Goal: Transaction & Acquisition: Subscribe to service/newsletter

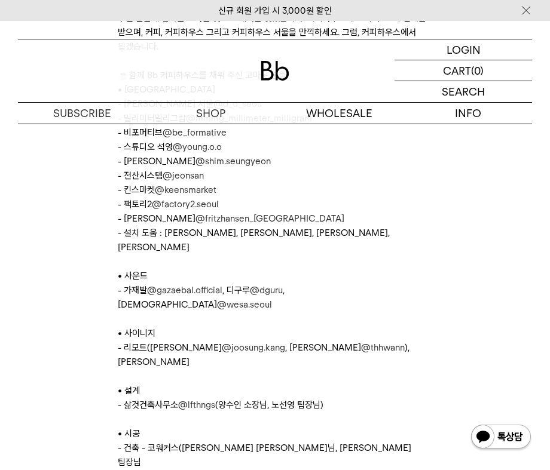
scroll to position [5208, 0]
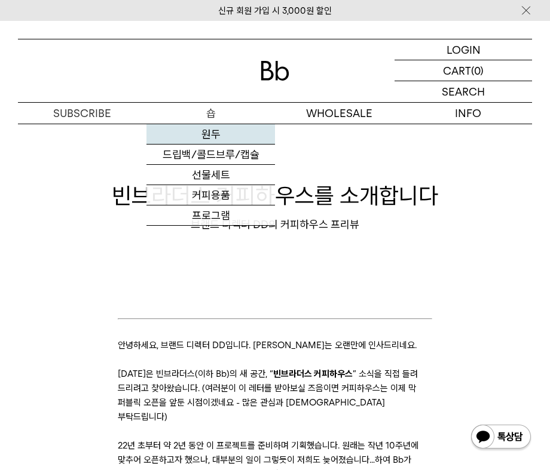
click at [207, 135] on link "원두" at bounding box center [210, 134] width 128 height 20
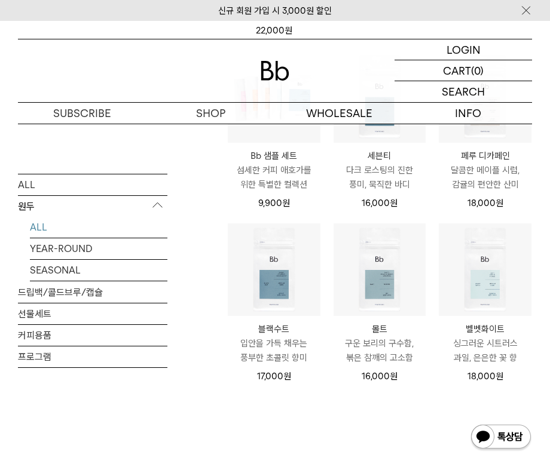
scroll to position [576, 0]
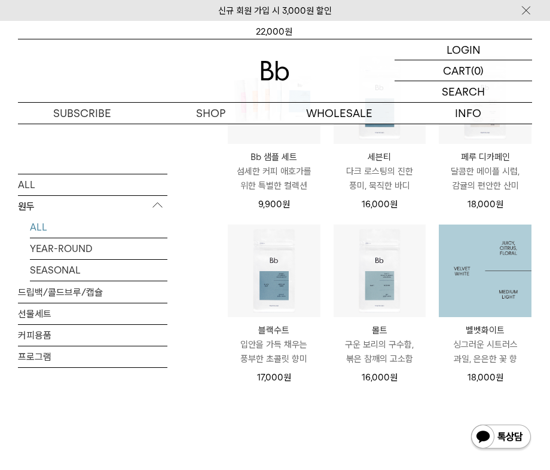
click at [492, 238] on img at bounding box center [484, 271] width 93 height 93
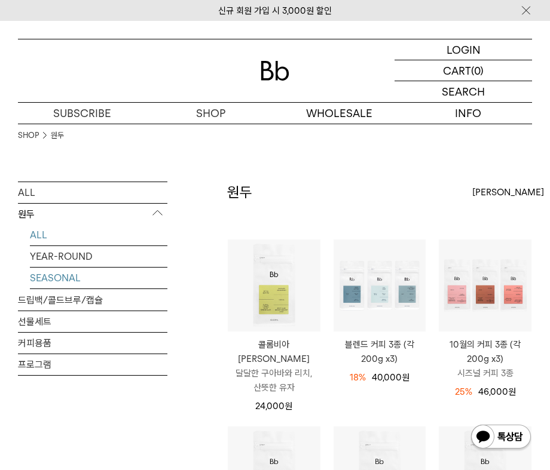
click at [61, 275] on link "SEASONAL" at bounding box center [98, 278] width 137 height 21
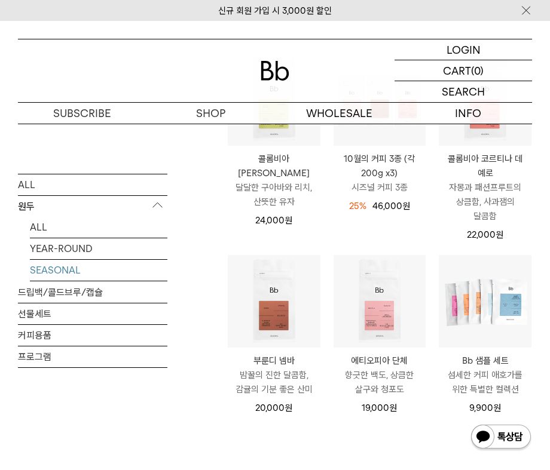
scroll to position [188, 0]
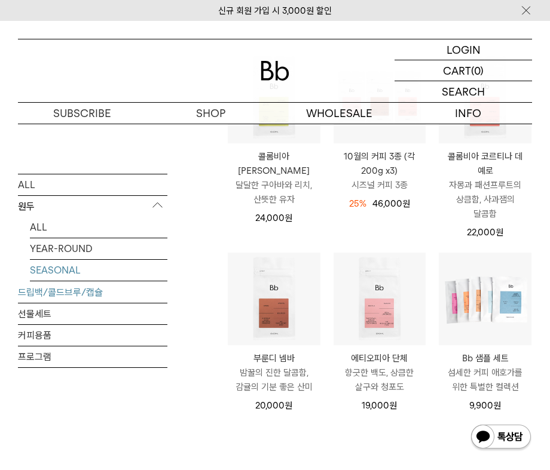
click at [42, 290] on link "드립백/콜드브루/캡슐" at bounding box center [92, 291] width 149 height 21
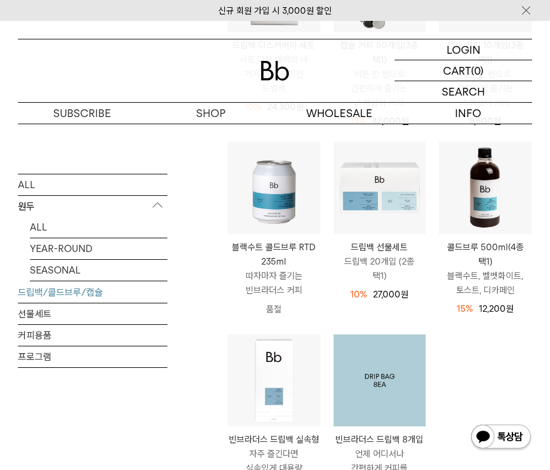
scroll to position [305, 0]
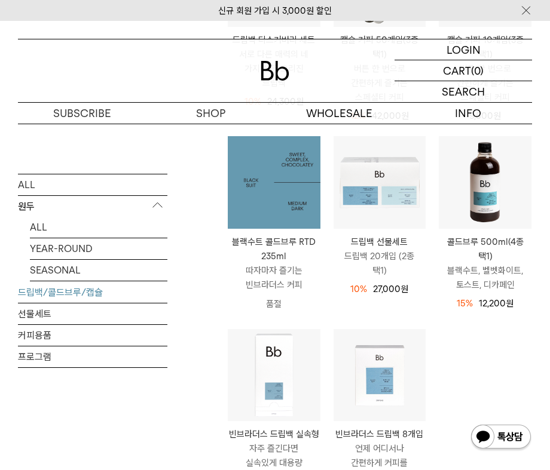
click at [284, 202] on img at bounding box center [274, 182] width 93 height 93
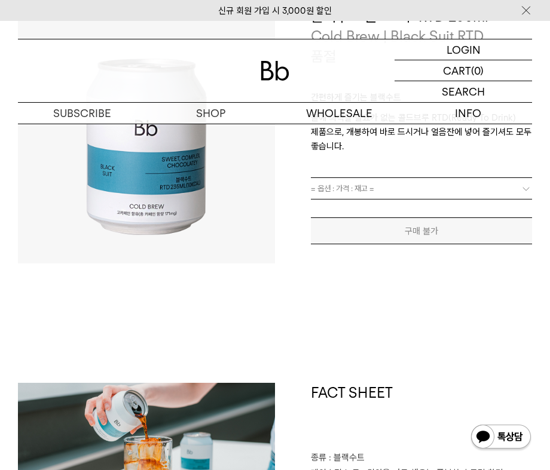
scroll to position [142, 0]
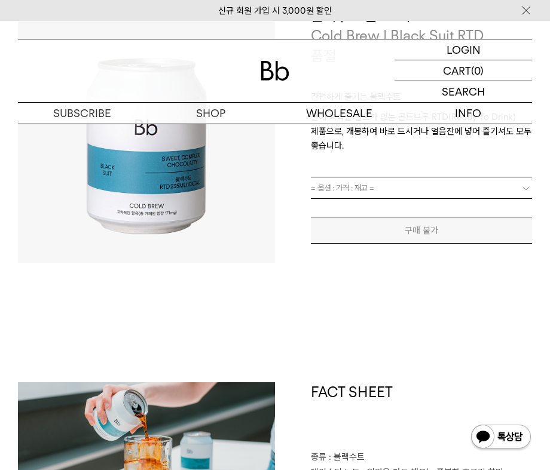
click at [346, 191] on span "= 옵션 : 가격 : 재고 =" at bounding box center [342, 187] width 63 height 21
click at [522, 183] on b at bounding box center [526, 188] width 12 height 12
click at [523, 186] on b at bounding box center [526, 188] width 12 height 12
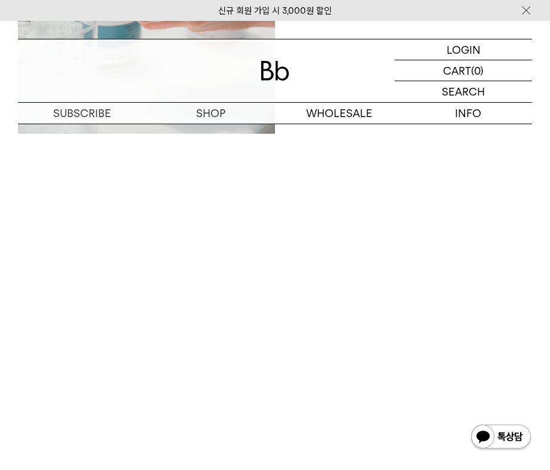
scroll to position [1054, 0]
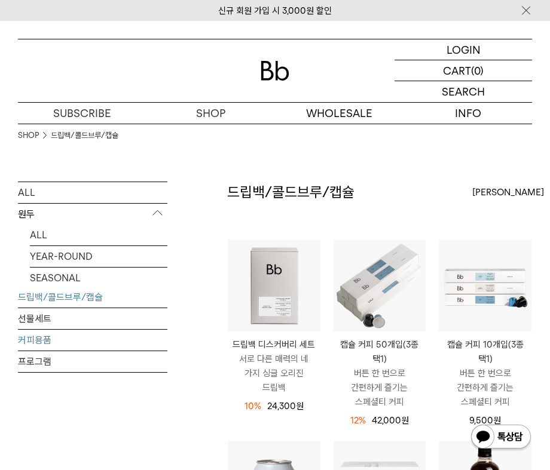
scroll to position [305, 0]
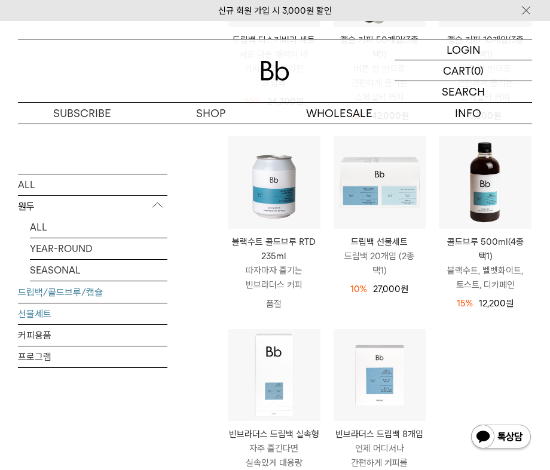
click at [43, 309] on link "선물세트" at bounding box center [92, 313] width 149 height 21
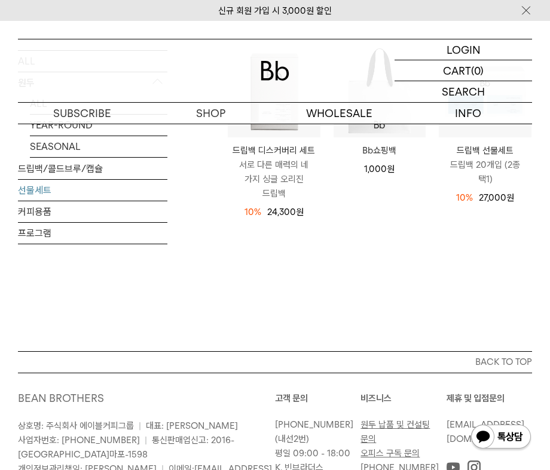
scroll to position [197, 0]
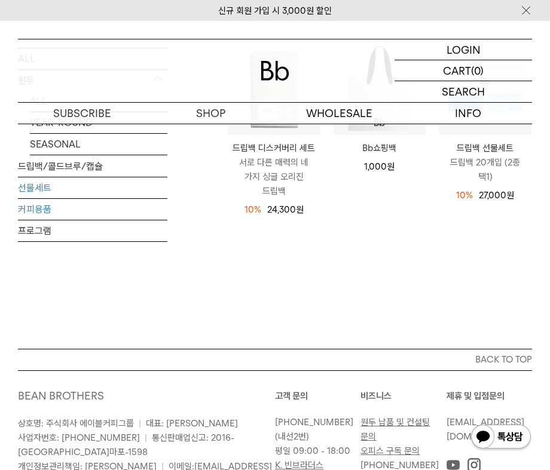
click at [41, 203] on link "커피용품" at bounding box center [92, 208] width 149 height 21
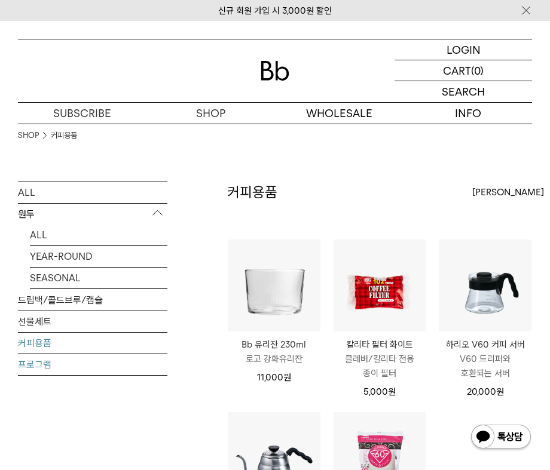
click at [42, 369] on link "프로그램" at bounding box center [92, 364] width 149 height 21
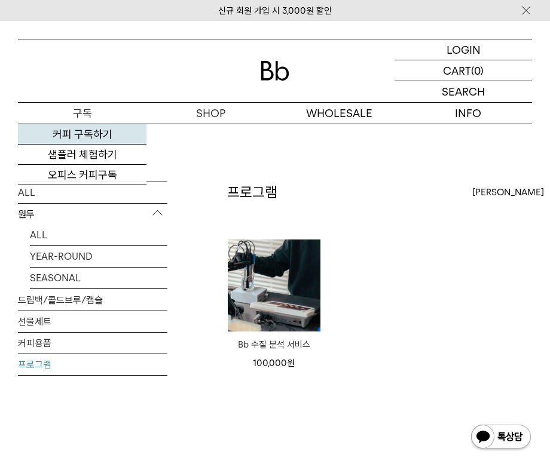
click at [96, 132] on link "커피 구독하기" at bounding box center [82, 134] width 128 height 20
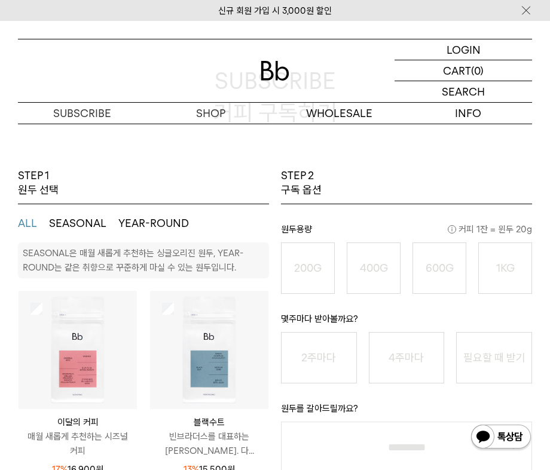
click at [66, 378] on img at bounding box center [78, 350] width 118 height 118
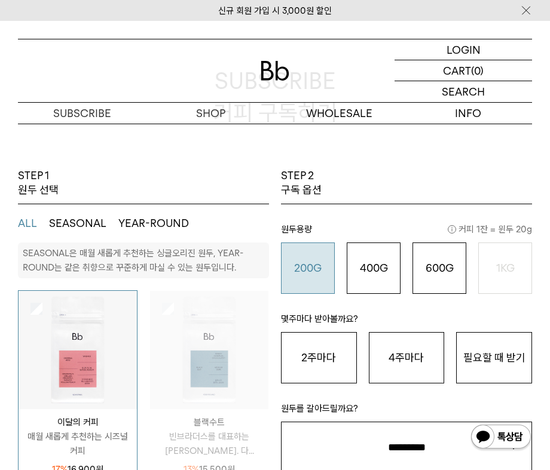
click at [318, 284] on button "200G 16,900 원" at bounding box center [308, 268] width 54 height 51
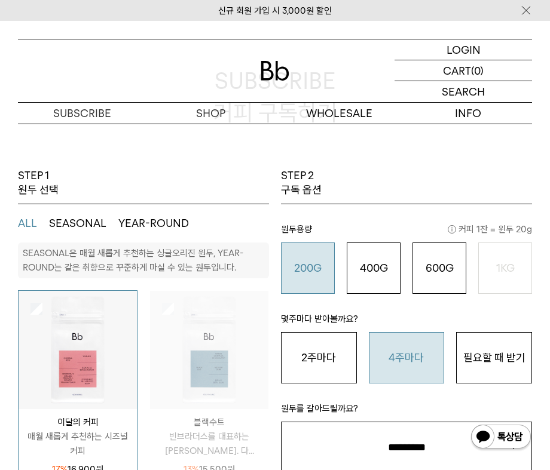
click at [418, 355] on button "4주마다" at bounding box center [407, 357] width 76 height 51
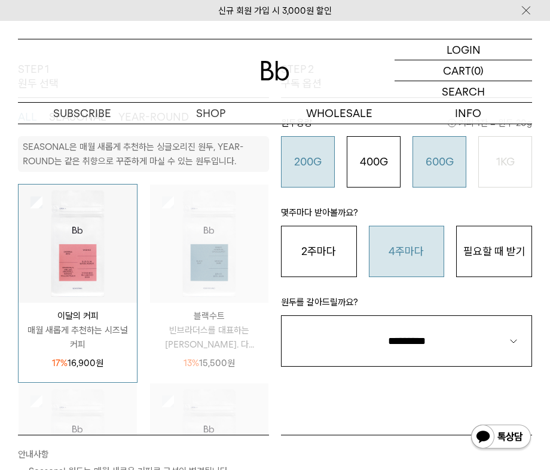
scroll to position [210, 0]
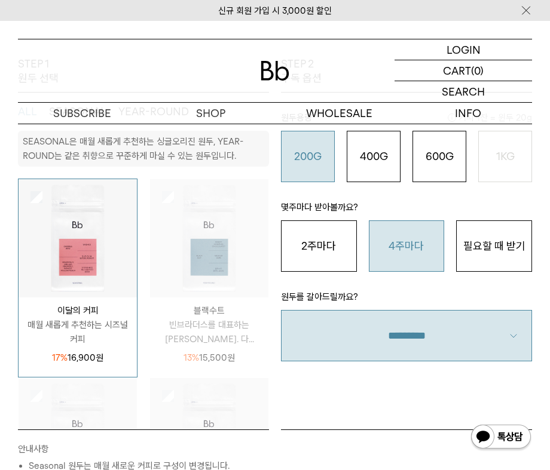
select select "**"
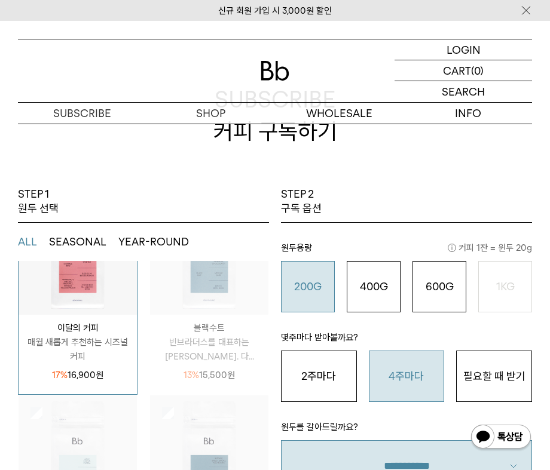
scroll to position [83, 0]
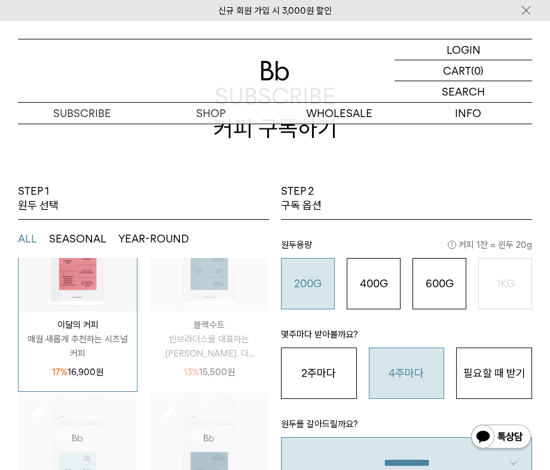
click at [189, 374] on span "13%" at bounding box center [191, 372] width 16 height 11
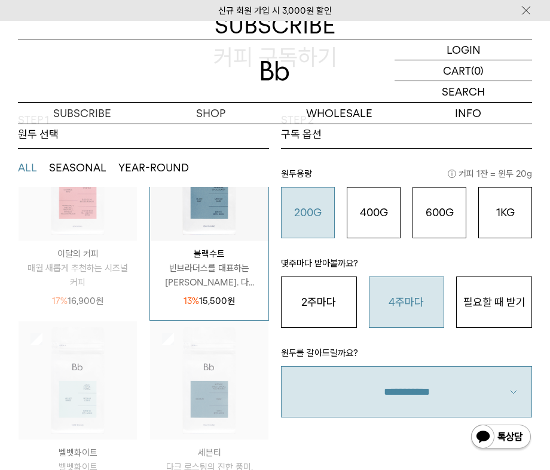
scroll to position [143, 0]
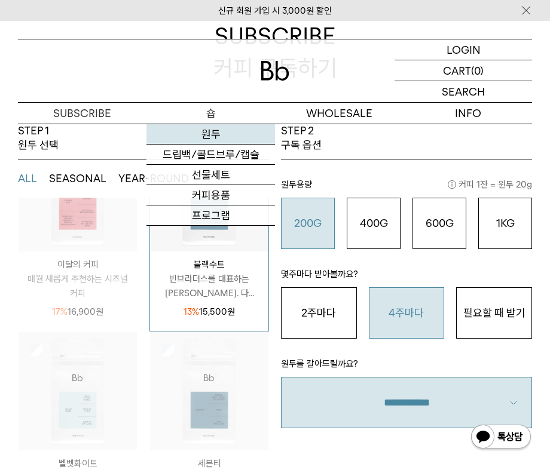
click at [205, 132] on link "원두" at bounding box center [210, 134] width 128 height 20
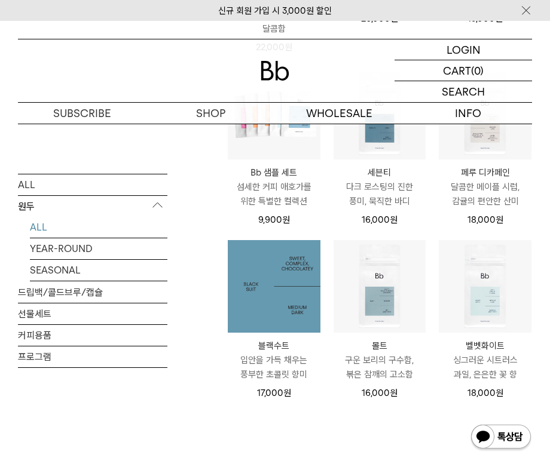
scroll to position [567, 0]
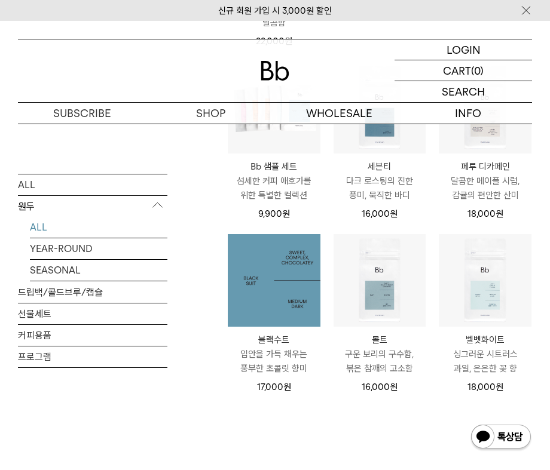
click at [274, 290] on img at bounding box center [274, 280] width 93 height 93
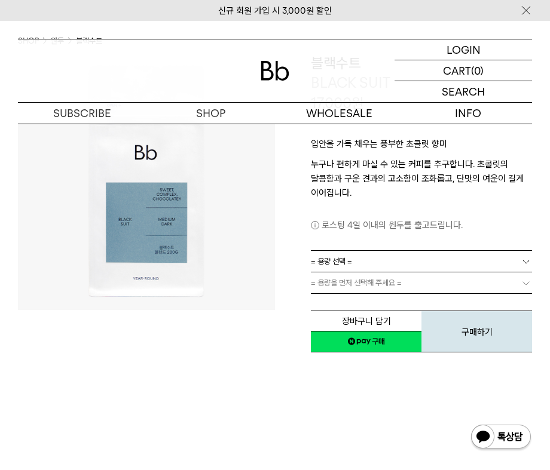
scroll to position [95, 0]
